Goal: Transaction & Acquisition: Purchase product/service

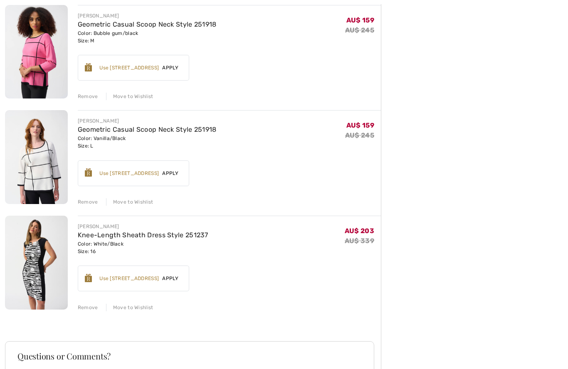
scroll to position [315, 0]
click at [136, 310] on div "Move to Wishlist" at bounding box center [129, 307] width 47 height 7
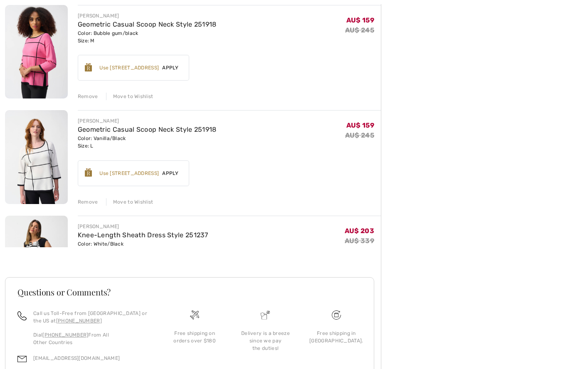
scroll to position [295, 0]
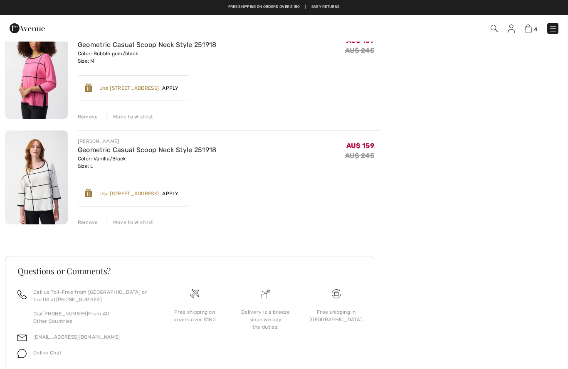
click at [138, 226] on div "JOSEPH RIBKOFF Casual Striped V-Neck Pullover Style 251914 Color: Midnight Blue…" at bounding box center [193, 108] width 376 height 588
click at [139, 222] on div "Move to Wishlist" at bounding box center [129, 222] width 47 height 7
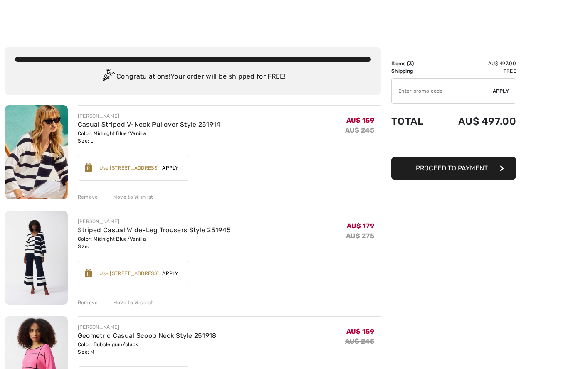
scroll to position [0, 0]
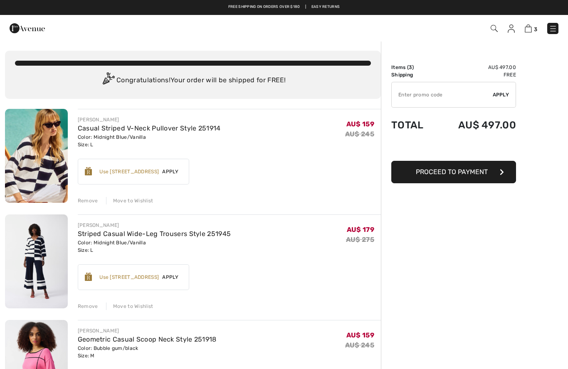
click at [552, 30] on img at bounding box center [553, 29] width 8 height 8
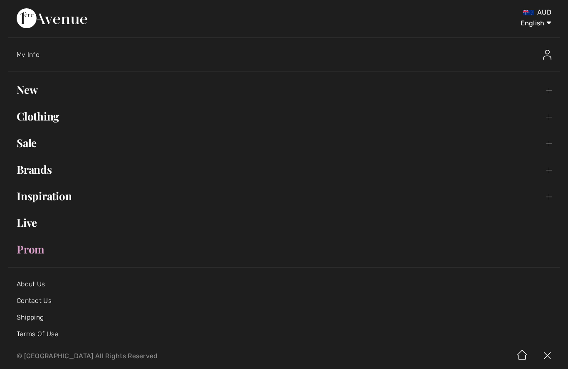
click at [36, 138] on link "Sale Toggle submenu" at bounding box center [284, 143] width 552 height 18
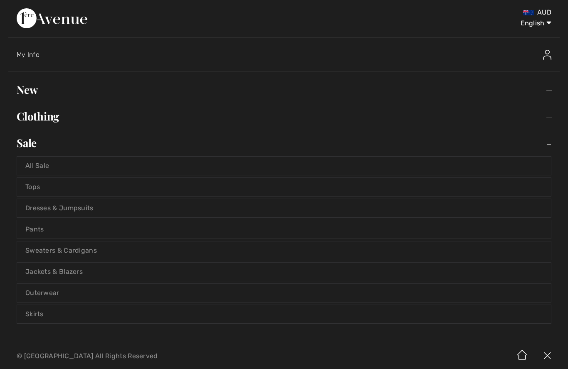
click at [35, 161] on link "All Sale" at bounding box center [284, 166] width 534 height 18
